Goal: Task Accomplishment & Management: Use online tool/utility

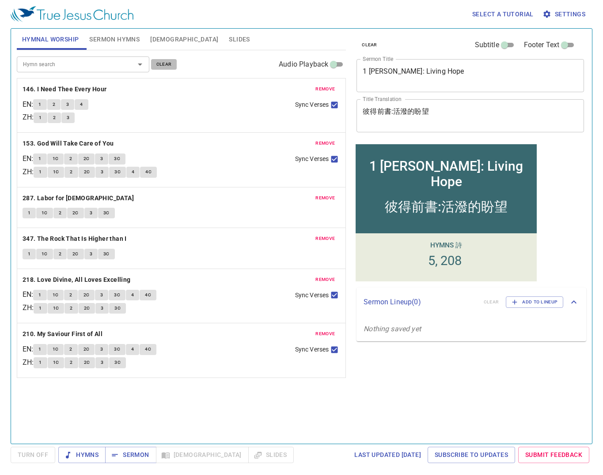
click at [162, 63] on span "clear" at bounding box center [163, 64] width 15 height 8
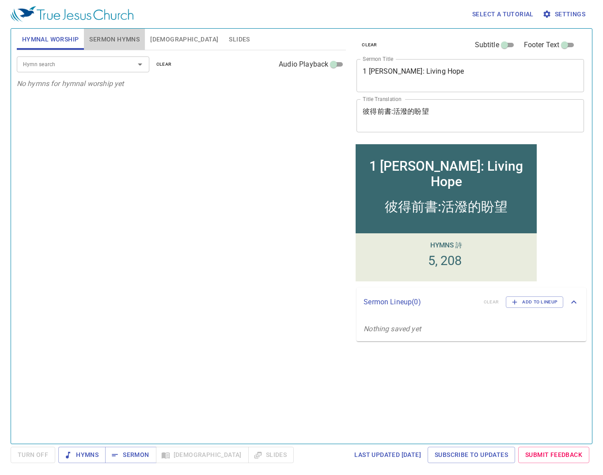
click at [119, 42] on span "Sermon Hymns" at bounding box center [114, 39] width 50 height 11
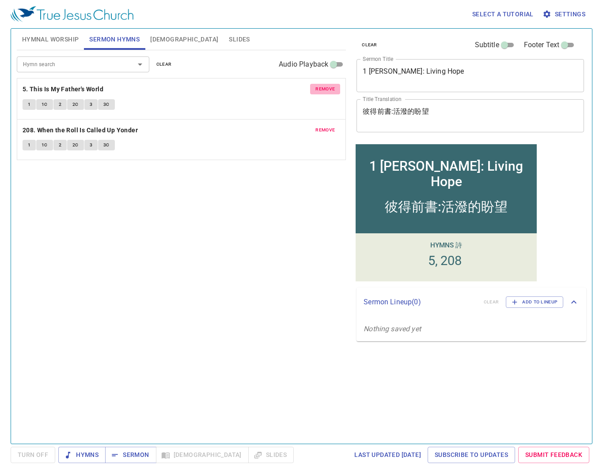
click at [330, 87] on span "remove" at bounding box center [324, 89] width 19 height 8
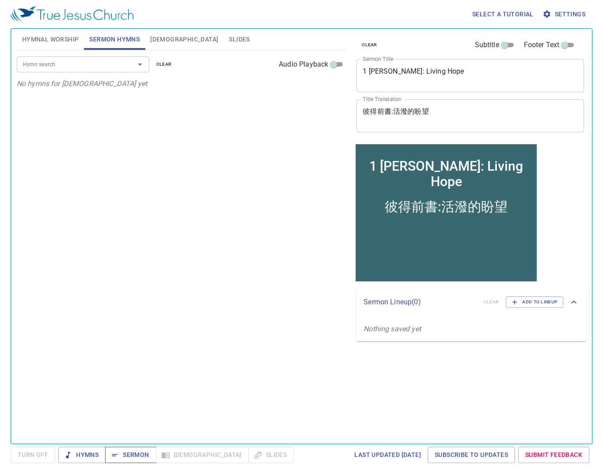
click at [140, 459] on span "Sermon" at bounding box center [130, 455] width 37 height 11
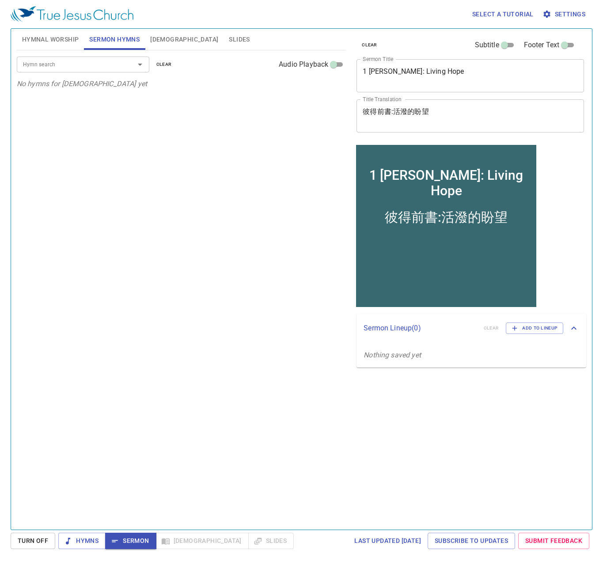
click at [106, 71] on div "Hymn search" at bounding box center [83, 64] width 132 height 15
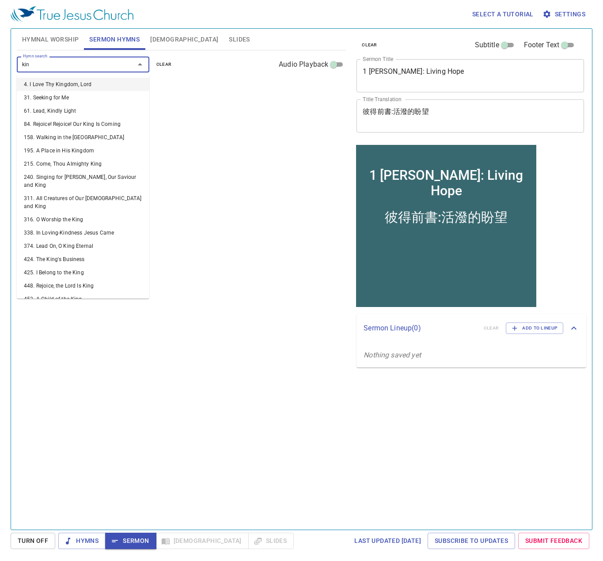
type input "king"
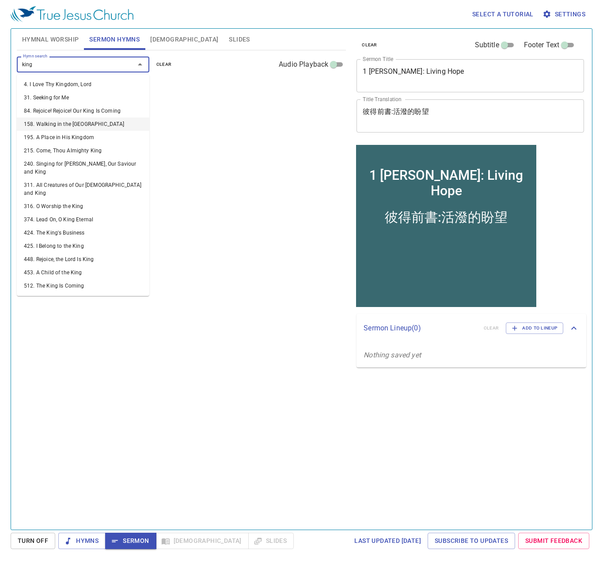
click at [95, 123] on li "158. Walking in the [GEOGRAPHIC_DATA]" at bounding box center [83, 123] width 132 height 13
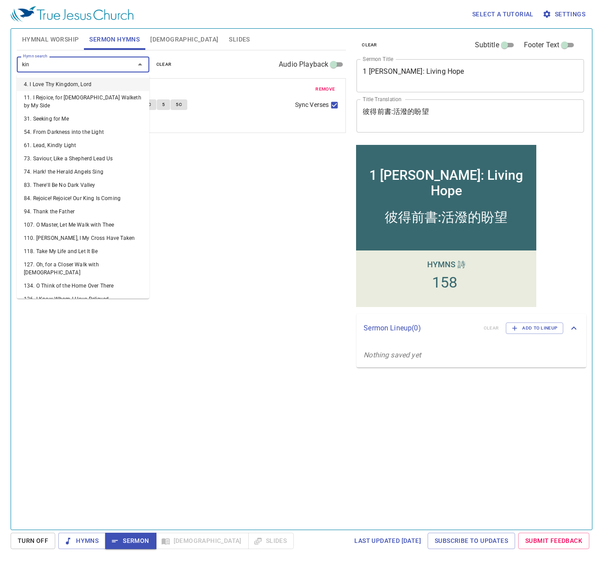
type input "king"
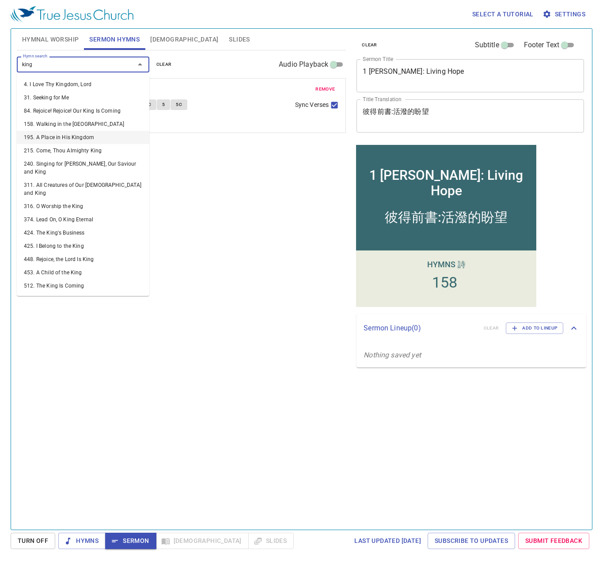
click at [91, 138] on li "195. A Place in His Kingdom" at bounding box center [83, 137] width 132 height 13
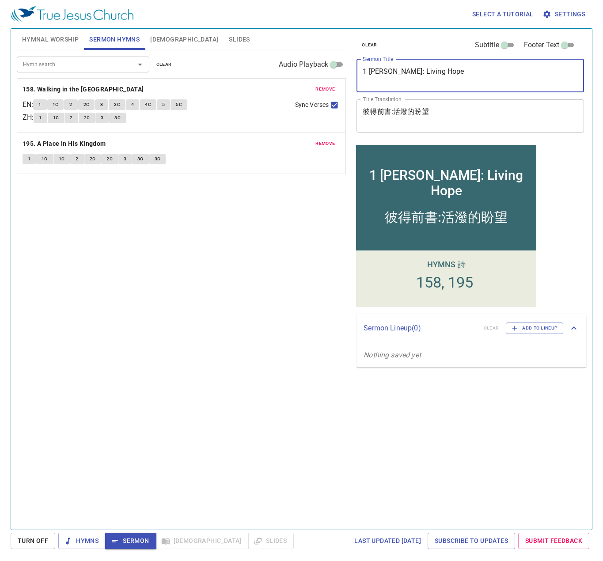
click at [414, 83] on textarea "1 Peter: Living Hope" at bounding box center [469, 75] width 215 height 17
drag, startPoint x: 389, startPoint y: 72, endPoint x: 469, endPoint y: 60, distance: 81.2
click at [469, 60] on div "1 Peter: Living Hope x Sermon Title" at bounding box center [469, 75] width 227 height 33
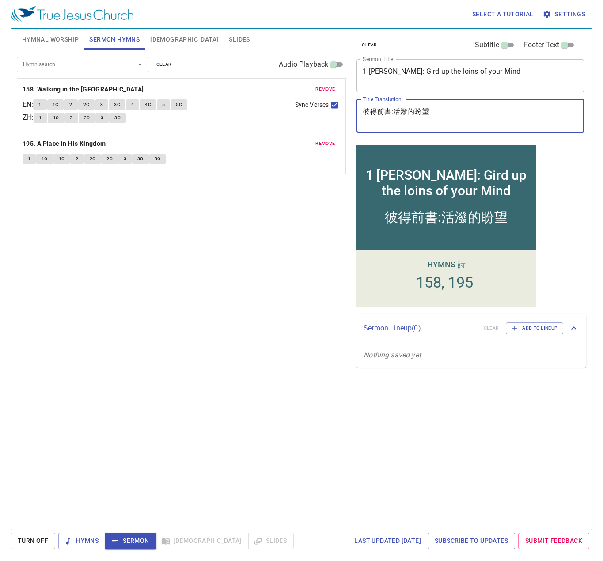
drag, startPoint x: 393, startPoint y: 111, endPoint x: 426, endPoint y: 107, distance: 33.0
click at [426, 107] on div "彼得前書:活潑的盼望 x Title Translation" at bounding box center [469, 115] width 227 height 33
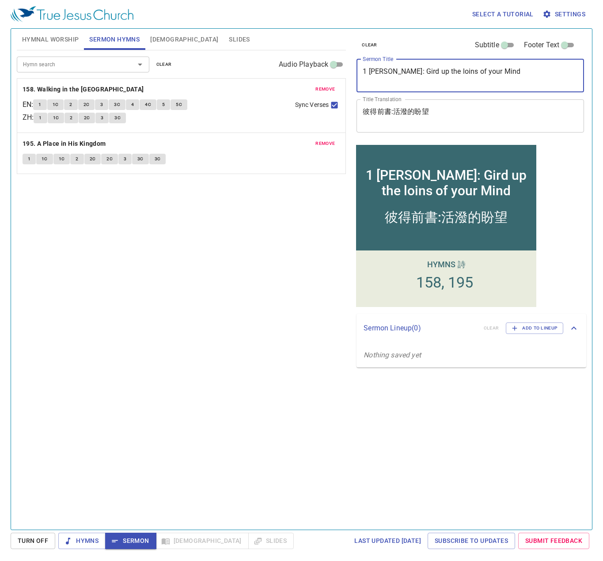
drag, startPoint x: 414, startPoint y: 71, endPoint x: 450, endPoint y: 67, distance: 36.4
click at [450, 67] on div "1 Peter: Gird up the loins of your Mind x Sermon Title" at bounding box center [469, 75] width 227 height 33
type textarea "1 [PERSON_NAME]: Gird up the loins of your Mind"
click at [442, 76] on textarea "1 [PERSON_NAME]: Gird up the loins of your Mind" at bounding box center [469, 75] width 215 height 17
click at [469, 120] on textarea "彼得前書:活潑的盼望" at bounding box center [469, 115] width 215 height 17
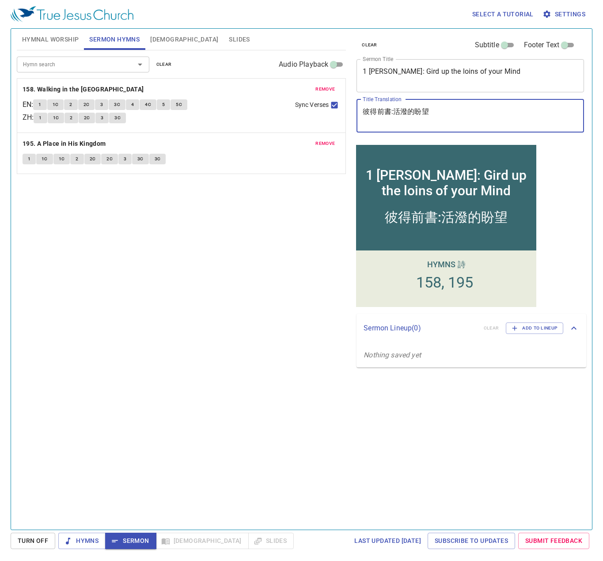
drag, startPoint x: 417, startPoint y: 112, endPoint x: 396, endPoint y: 115, distance: 21.4
click at [396, 115] on textarea "彼得前書:活潑的盼望" at bounding box center [469, 115] width 215 height 17
type textarea "彼得前書:束上心中的腰"
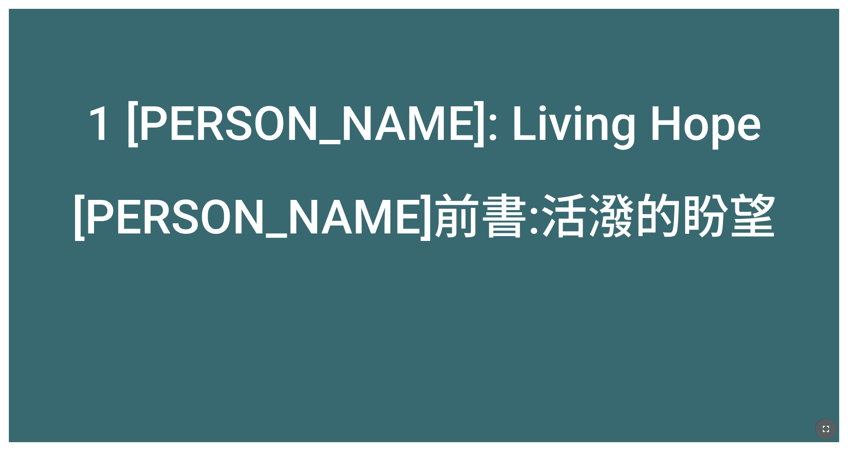
click at [565, 352] on icon "button" at bounding box center [825, 429] width 11 height 11
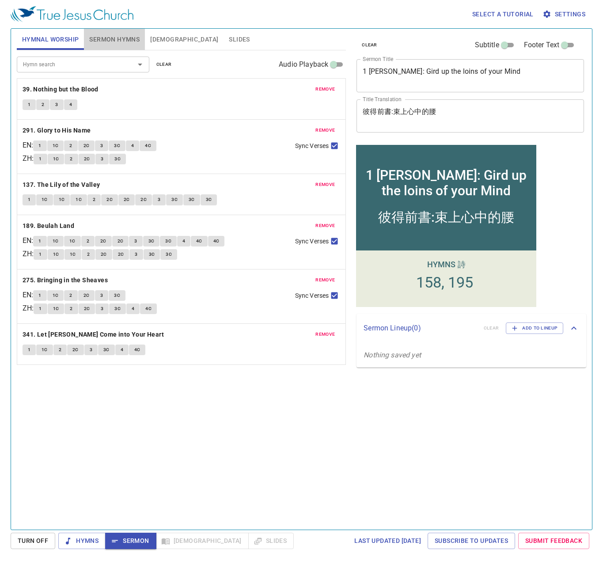
click at [105, 38] on span "Sermon Hymns" at bounding box center [114, 39] width 50 height 11
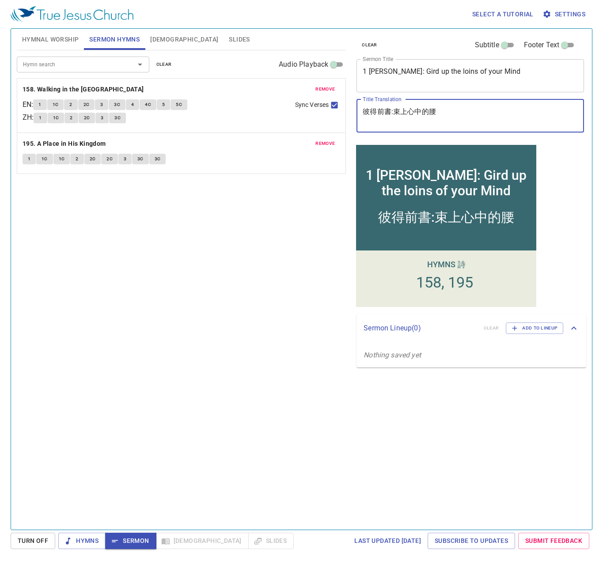
drag, startPoint x: 475, startPoint y: 111, endPoint x: 361, endPoint y: 113, distance: 113.9
click at [361, 113] on div "彼得前書:束上心中的腰 x Title Translation" at bounding box center [469, 115] width 227 height 33
click at [85, 538] on span "Hymns" at bounding box center [81, 540] width 33 height 11
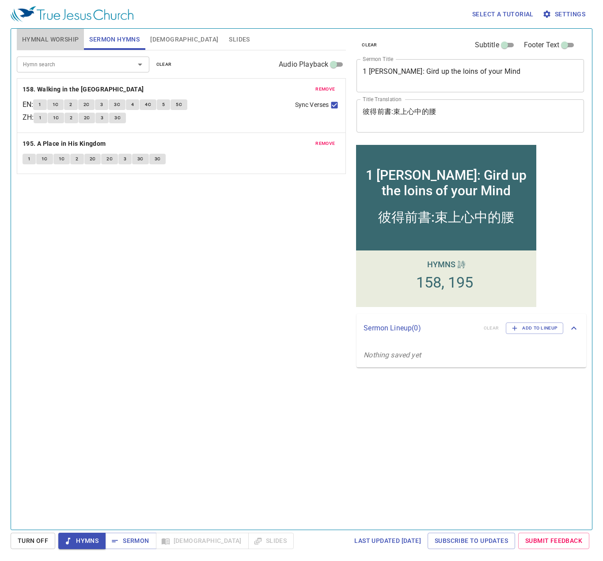
click at [45, 37] on span "Hymnal Worship" at bounding box center [50, 39] width 57 height 11
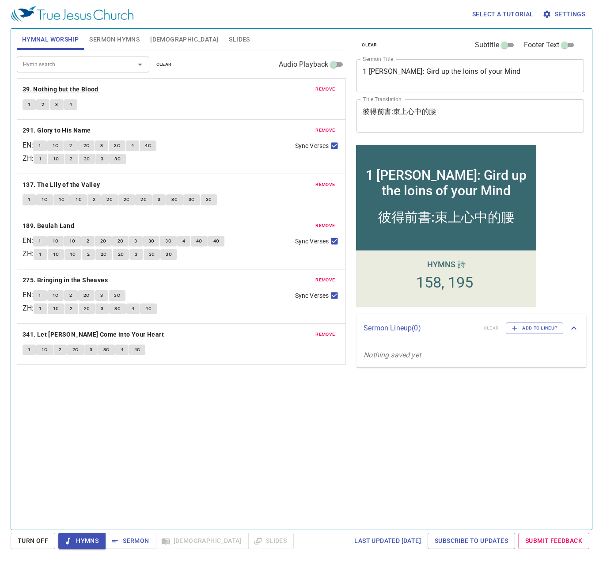
click at [36, 88] on b "39. Nothing but the Blood" at bounding box center [61, 89] width 76 height 11
click at [26, 106] on button "1" at bounding box center [29, 104] width 13 height 11
